Goal: Task Accomplishment & Management: Manage account settings

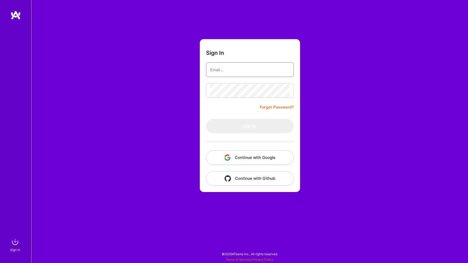
click at [235, 69] on input "email" at bounding box center [249, 69] width 79 height 13
type input "[EMAIL_ADDRESS][DOMAIN_NAME]"
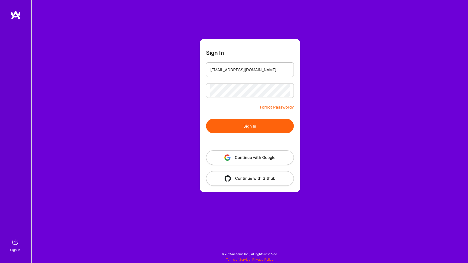
click at [256, 129] on button "Sign In" at bounding box center [250, 126] width 88 height 15
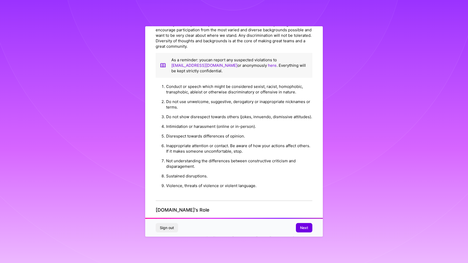
scroll to position [502, 0]
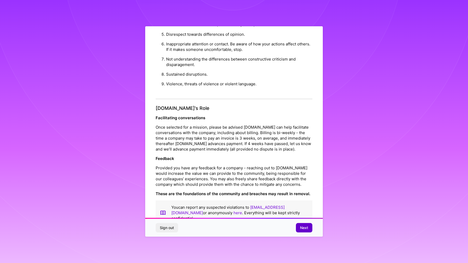
click at [306, 230] on span "Next" at bounding box center [304, 227] width 8 height 5
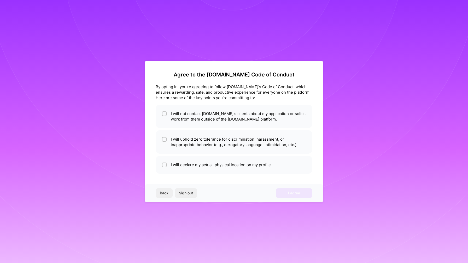
scroll to position [0, 0]
click at [196, 120] on li "I will not contact [DOMAIN_NAME]'s clients about my application or solicit work…" at bounding box center [234, 117] width 157 height 24
checkbox input "true"
click at [199, 137] on li "I will uphold zero tolerance for discrimination, harassment, or inappropriate b…" at bounding box center [234, 142] width 157 height 24
checkbox input "true"
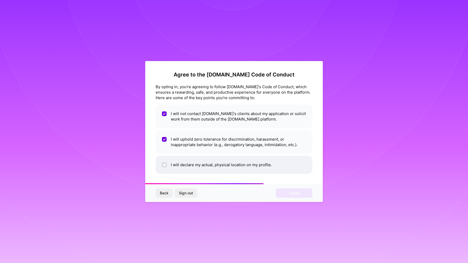
click at [204, 160] on li "I will declare my actual, physical location on my profile." at bounding box center [234, 165] width 157 height 18
checkbox input "true"
click at [285, 191] on button "I agree" at bounding box center [294, 193] width 37 height 9
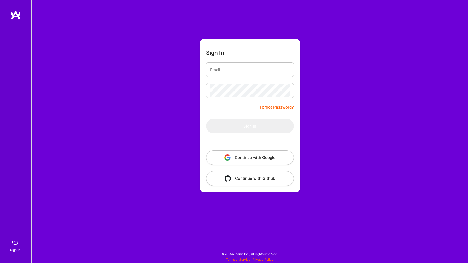
click at [249, 158] on button "Continue with Google" at bounding box center [250, 157] width 88 height 15
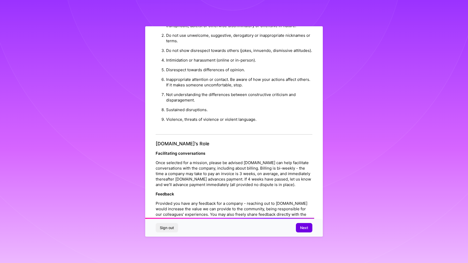
scroll to position [502, 0]
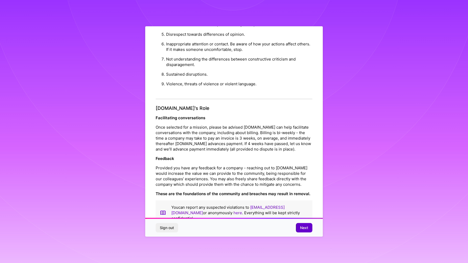
click at [301, 228] on span "Next" at bounding box center [304, 227] width 8 height 5
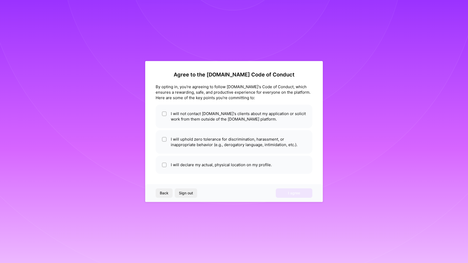
scroll to position [0, 0]
click at [233, 124] on li "I will not contact [DOMAIN_NAME]'s clients about my application or solicit work…" at bounding box center [234, 117] width 157 height 24
checkbox input "true"
click at [233, 135] on li "I will uphold zero tolerance for discrimination, harassment, or inappropriate b…" at bounding box center [234, 142] width 157 height 24
checkbox input "true"
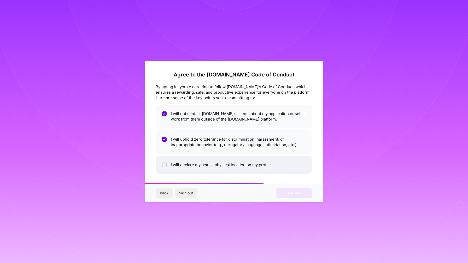
click at [233, 168] on li "I will declare my actual, physical location on my profile." at bounding box center [234, 165] width 157 height 18
checkbox input "true"
click at [296, 196] on span "I agree" at bounding box center [294, 193] width 12 height 5
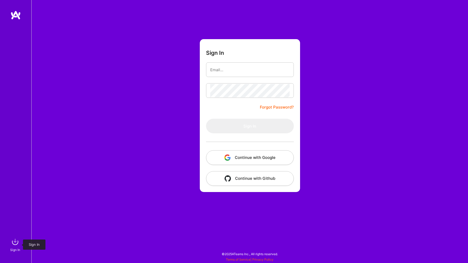
click at [15, 246] on img at bounding box center [15, 242] width 10 height 10
click at [287, 107] on link "Forgot Password?" at bounding box center [277, 107] width 34 height 6
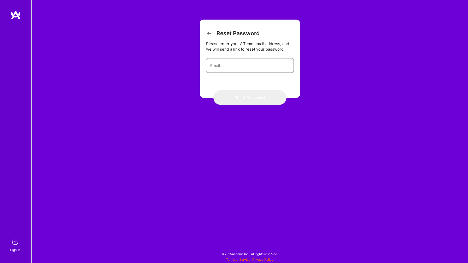
click at [244, 71] on input "email" at bounding box center [249, 65] width 79 height 13
type input "[EMAIL_ADDRESS][DOMAIN_NAME]"
click at [248, 99] on button "Reset Password" at bounding box center [249, 97] width 73 height 15
click at [209, 33] on icon at bounding box center [209, 34] width 6 height 6
